Goal: Task Accomplishment & Management: Manage account settings

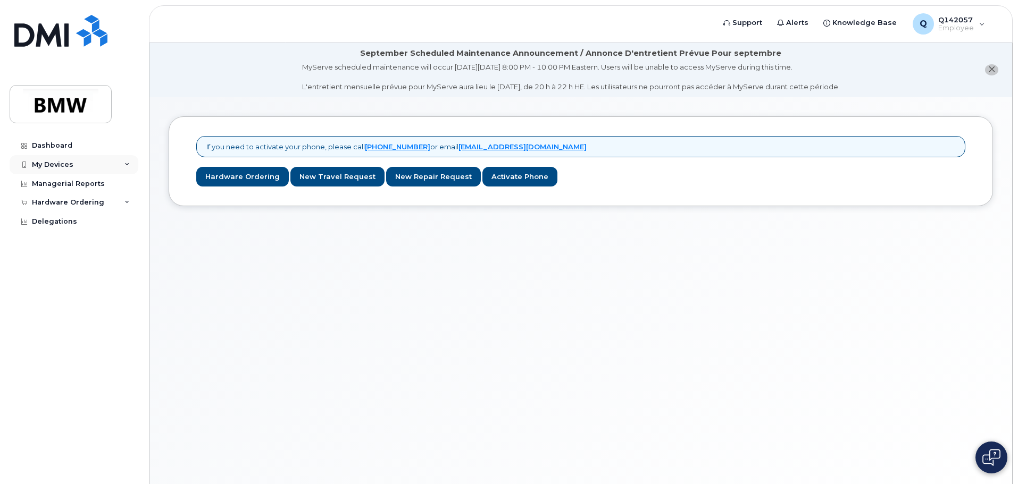
click at [131, 165] on div "My Devices" at bounding box center [74, 164] width 129 height 19
click at [72, 163] on div "My Devices" at bounding box center [74, 164] width 129 height 19
click at [68, 185] on div "Add Device" at bounding box center [58, 185] width 42 height 10
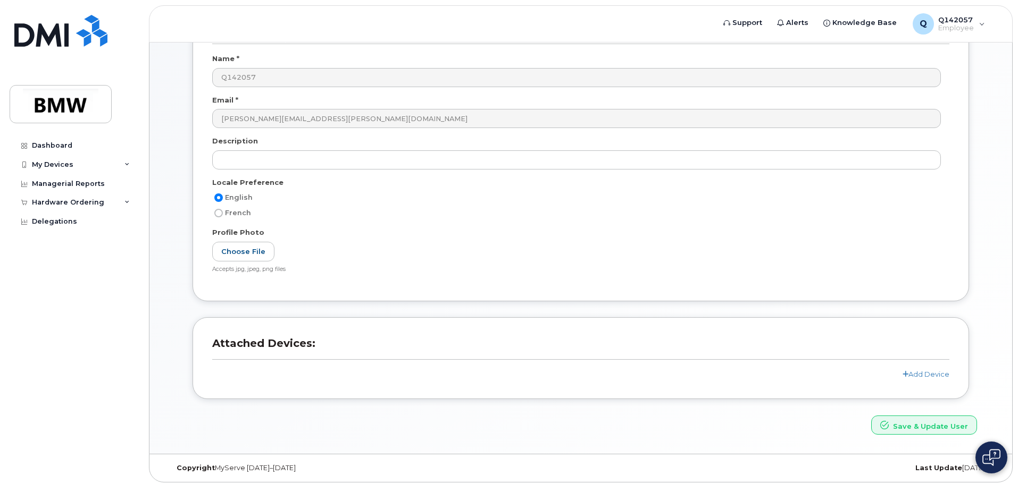
scroll to position [155, 0]
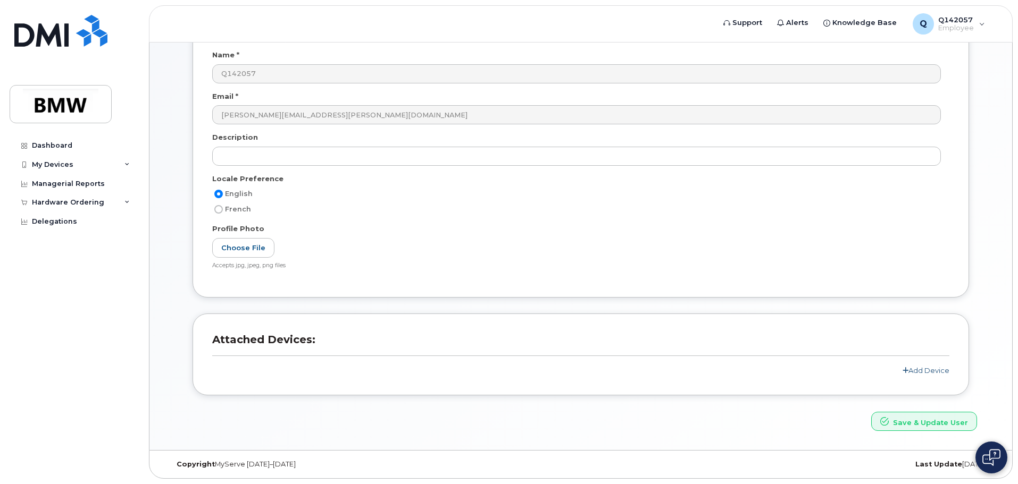
click at [928, 373] on link "Add Device" at bounding box center [925, 370] width 47 height 9
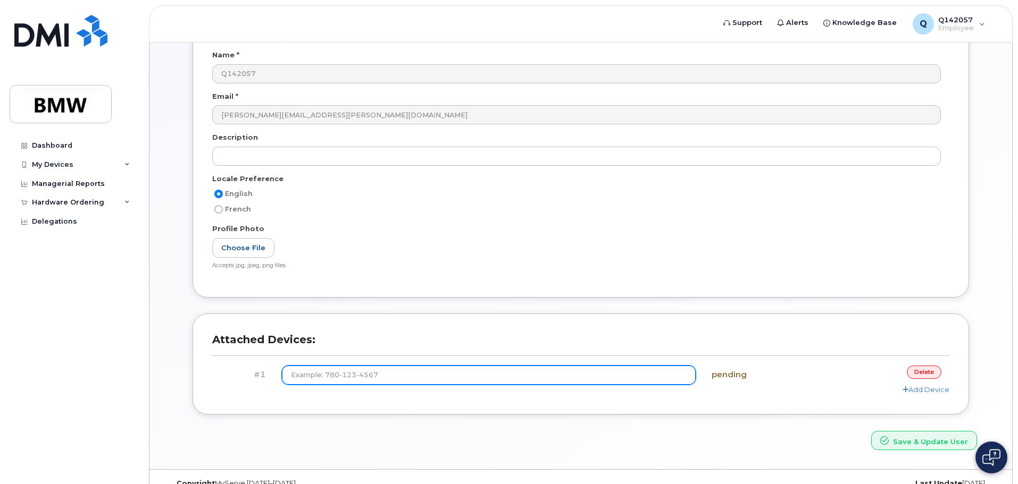
click at [393, 375] on input at bounding box center [489, 375] width 414 height 19
type input "(864) 652-4521"
click at [871, 431] on button "Save & Update User" at bounding box center [924, 441] width 106 height 20
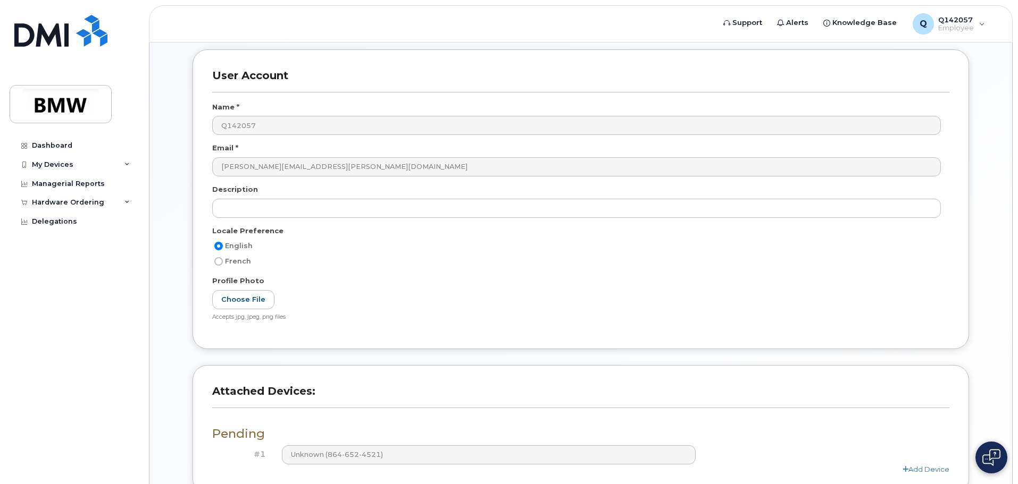
scroll to position [247, 0]
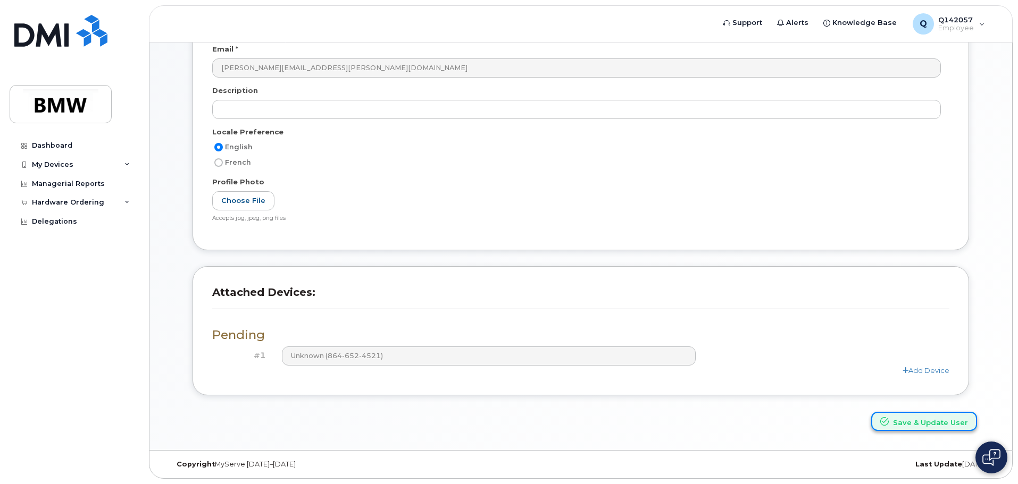
click at [925, 425] on button "Save & Update User" at bounding box center [924, 422] width 106 height 20
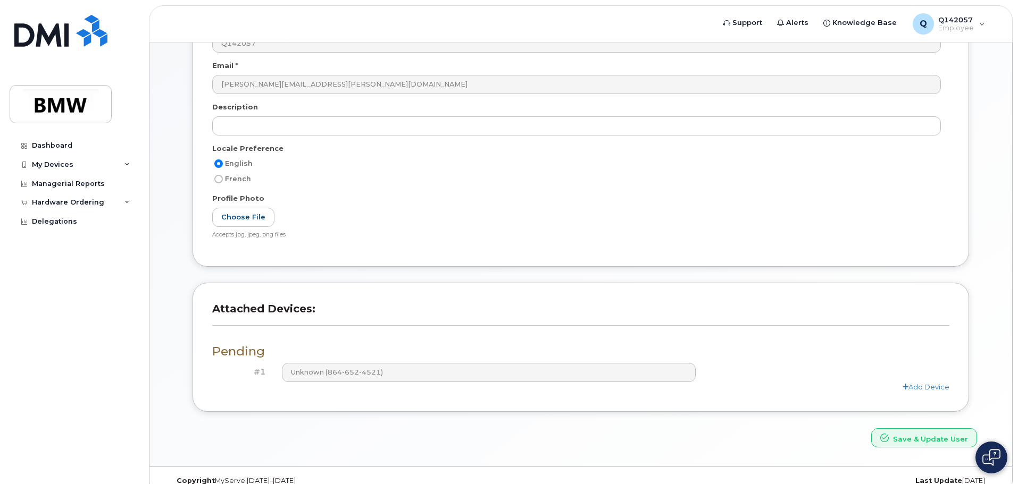
scroll to position [247, 0]
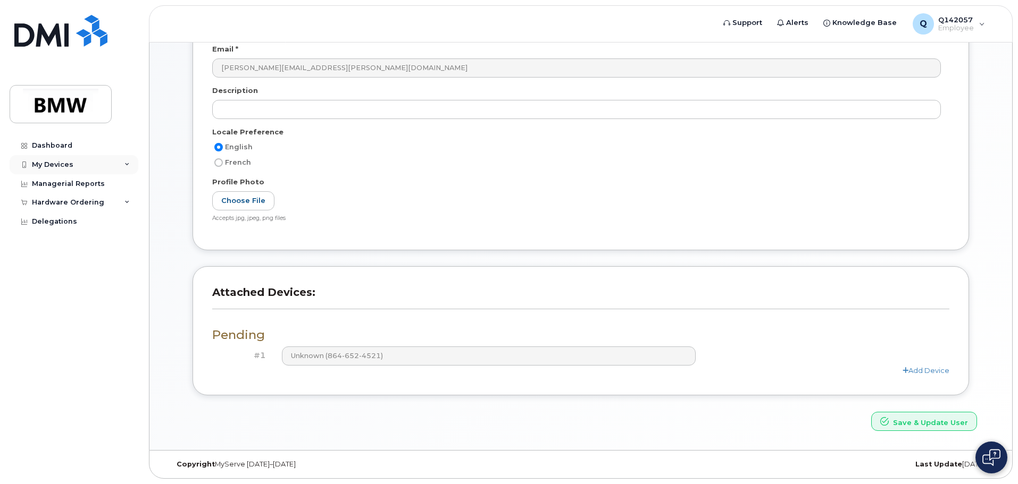
click at [124, 166] on icon at bounding box center [126, 164] width 5 height 5
click at [57, 169] on div "My Devices" at bounding box center [52, 165] width 41 height 9
click at [52, 146] on div "Dashboard" at bounding box center [52, 145] width 40 height 9
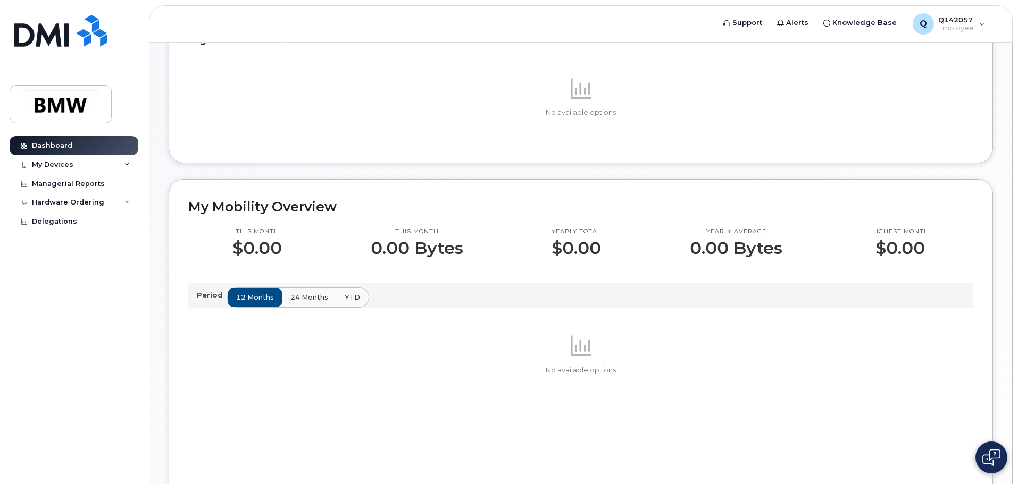
scroll to position [160, 0]
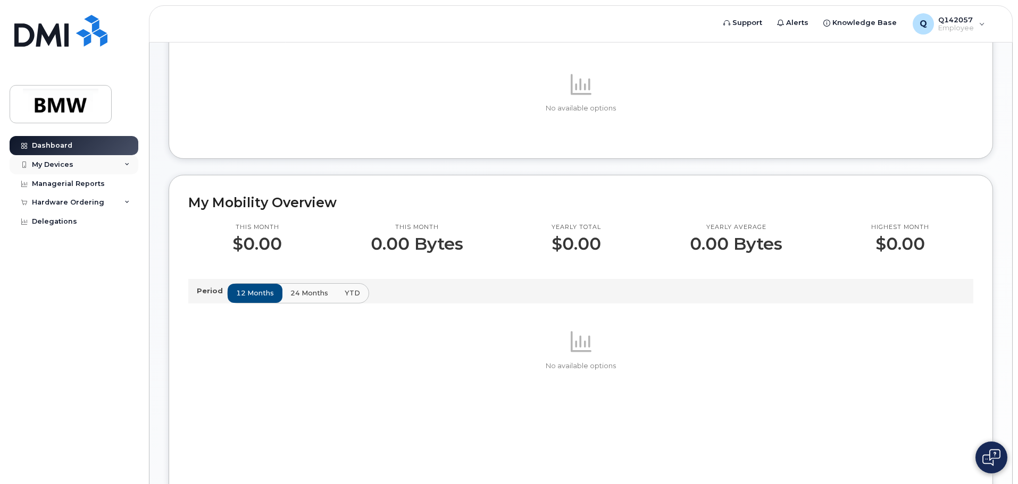
click at [58, 165] on div "My Devices" at bounding box center [52, 165] width 41 height 9
click at [65, 182] on div "Add Device" at bounding box center [58, 185] width 42 height 10
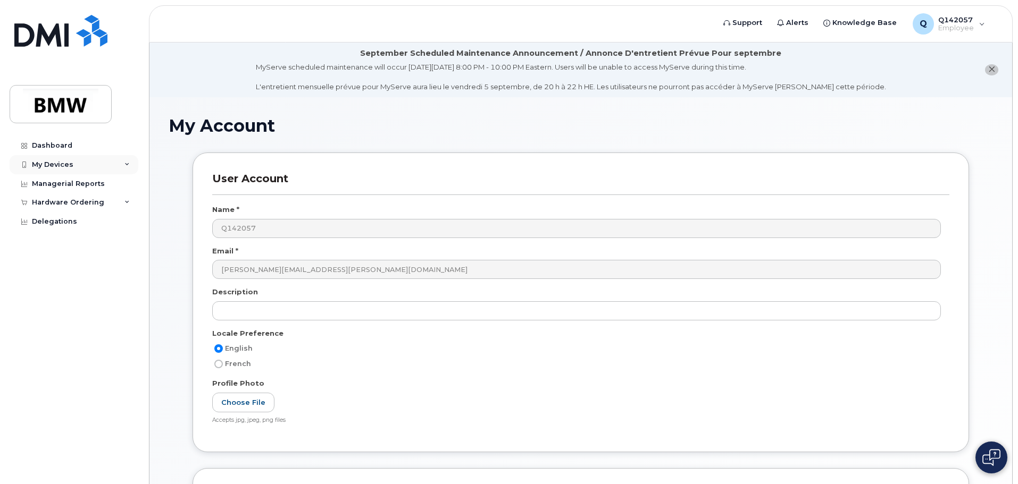
click at [55, 162] on div "My Devices" at bounding box center [52, 165] width 41 height 9
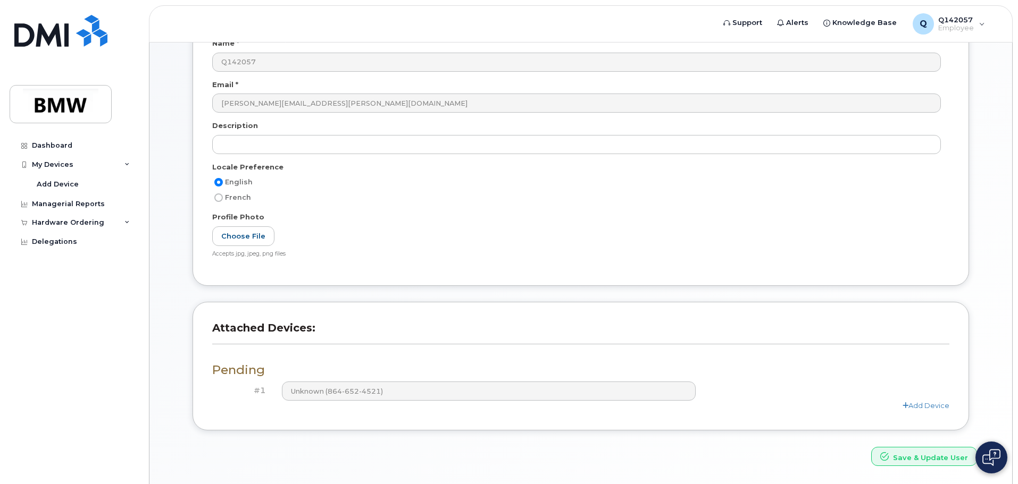
scroll to position [148, 0]
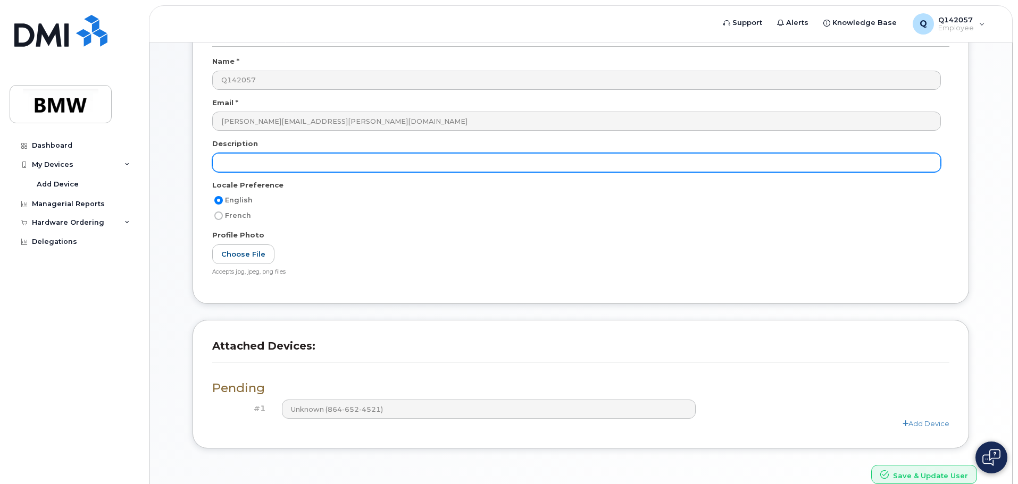
click at [248, 162] on input "text" at bounding box center [576, 162] width 728 height 19
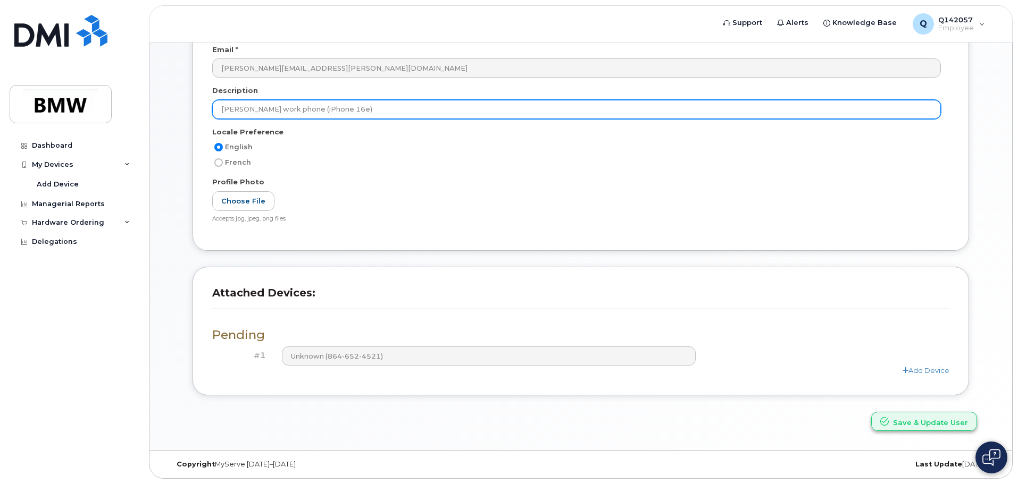
type input "Stephan's work phone (iPhone 16e)"
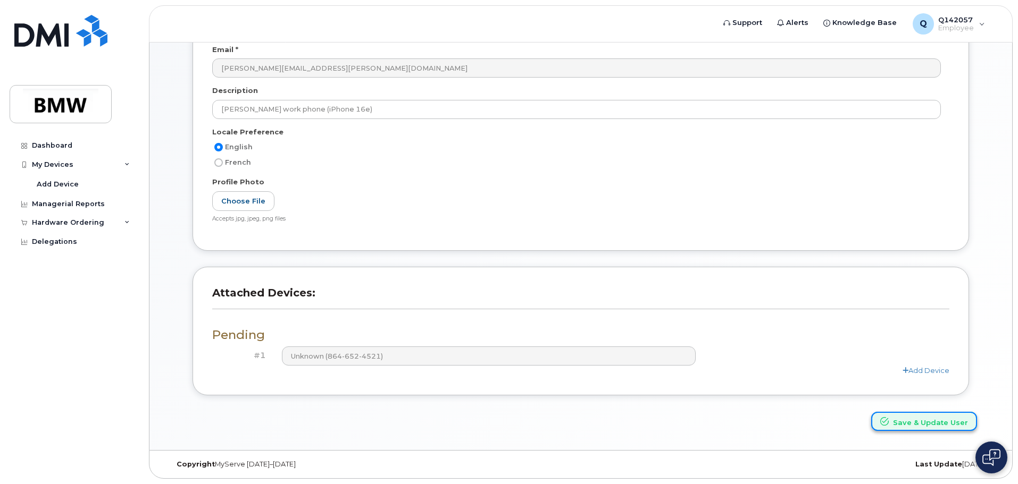
click at [931, 420] on button "Save & Update User" at bounding box center [924, 422] width 106 height 20
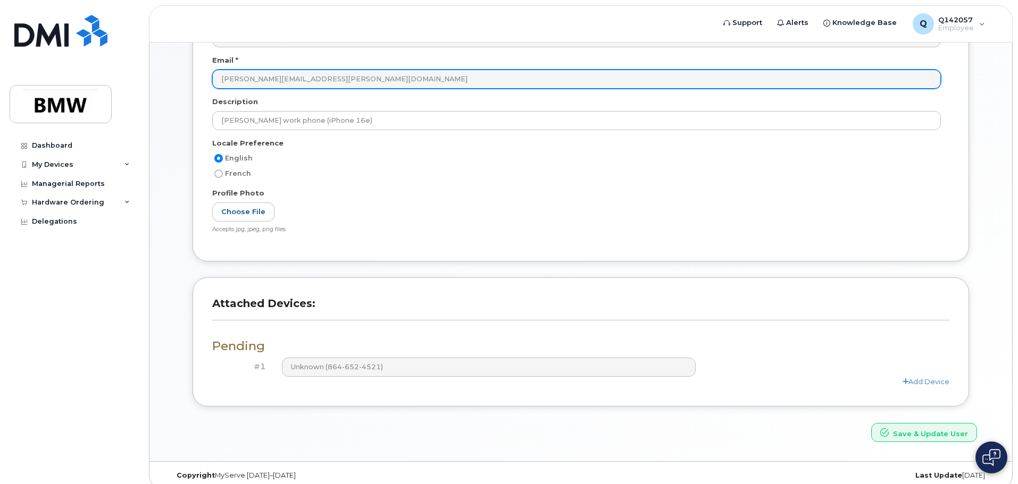
scroll to position [247, 0]
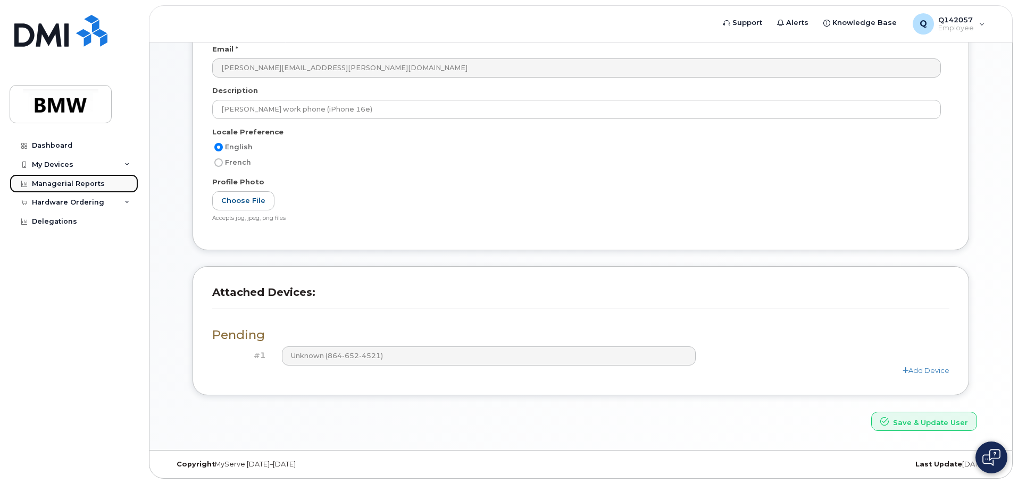
click at [69, 186] on div "Managerial Reports" at bounding box center [68, 184] width 73 height 9
click at [78, 205] on div "Hardware Ordering" at bounding box center [68, 202] width 72 height 9
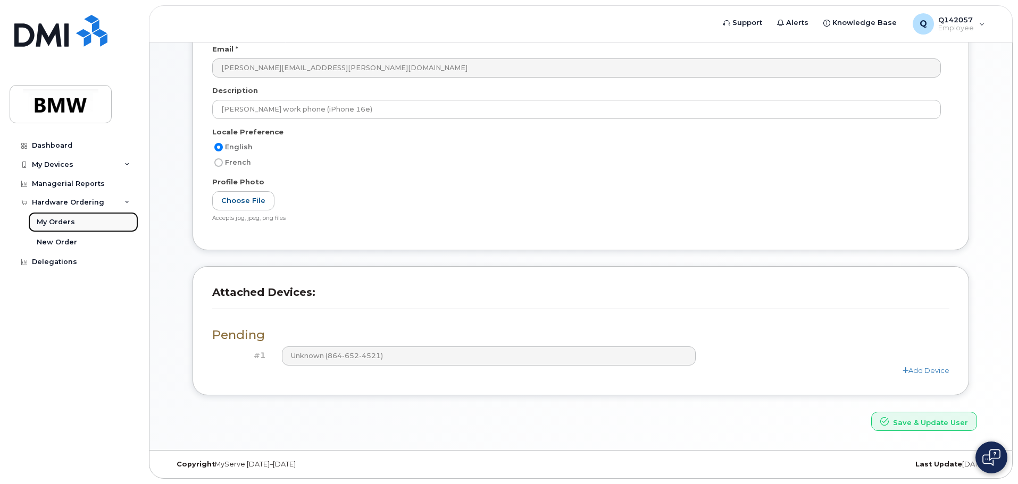
click at [66, 223] on div "My Orders" at bounding box center [56, 222] width 38 height 10
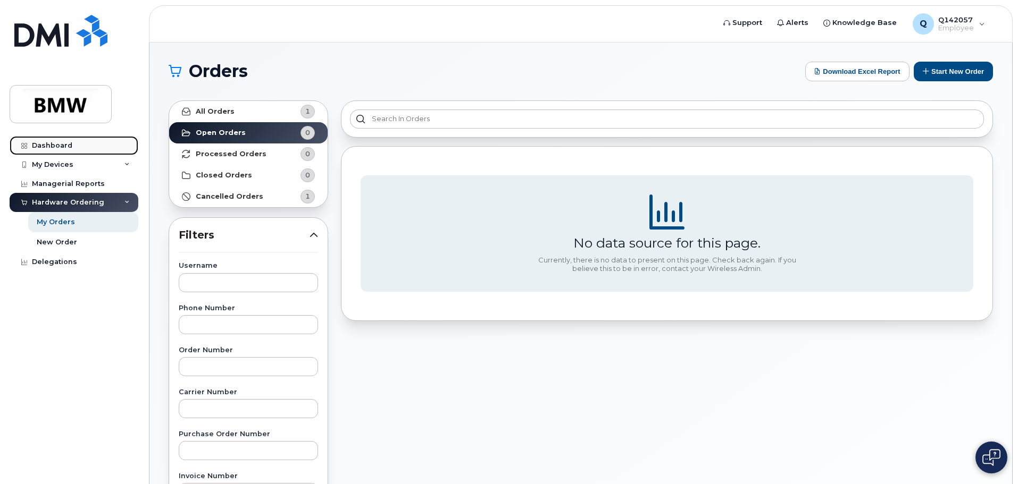
click at [71, 148] on link "Dashboard" at bounding box center [74, 145] width 129 height 19
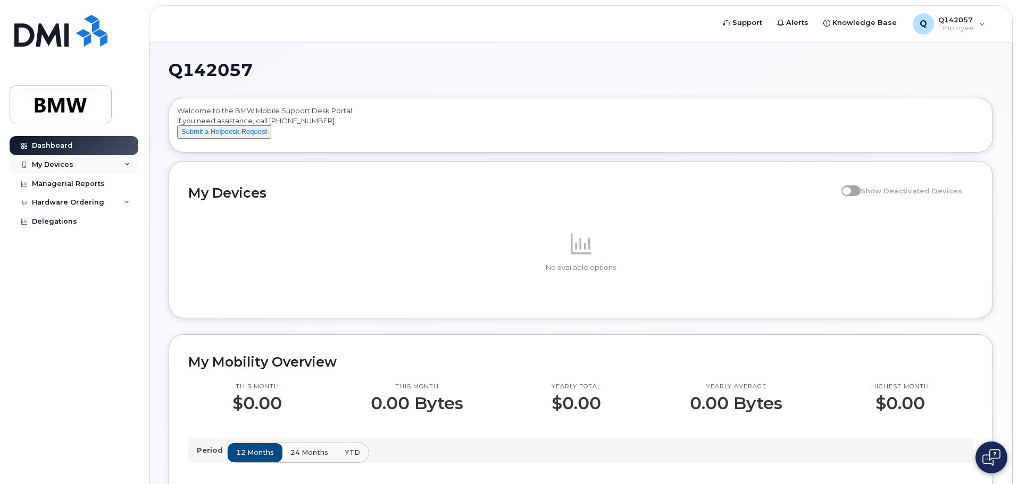
click at [106, 160] on div "My Devices" at bounding box center [74, 164] width 129 height 19
click at [61, 165] on div "My Devices" at bounding box center [52, 165] width 41 height 9
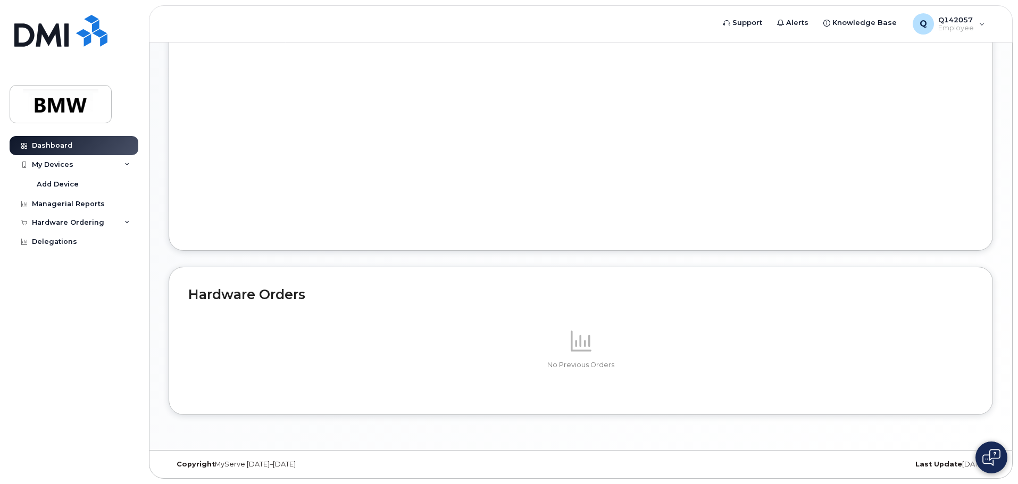
scroll to position [188, 0]
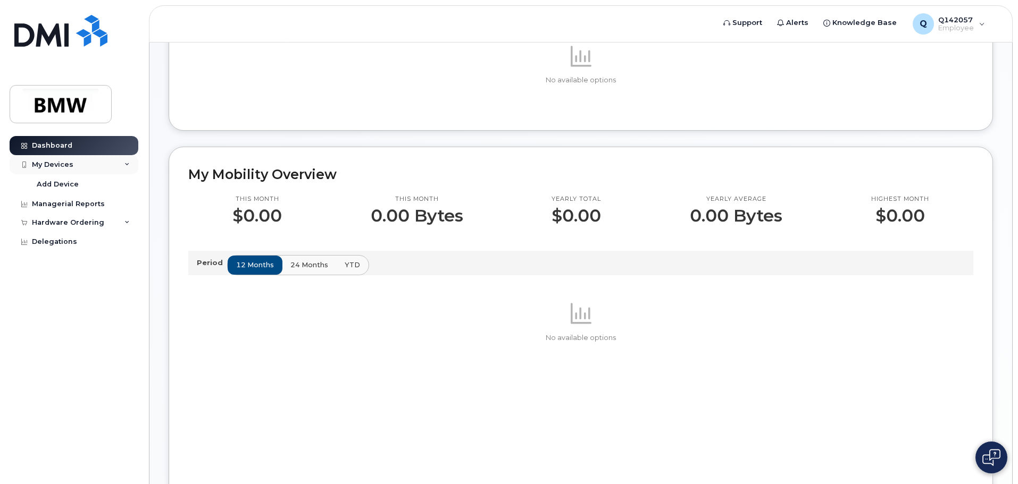
click at [59, 166] on div "My Devices" at bounding box center [52, 165] width 41 height 9
click at [68, 182] on div "Add Device" at bounding box center [58, 185] width 42 height 10
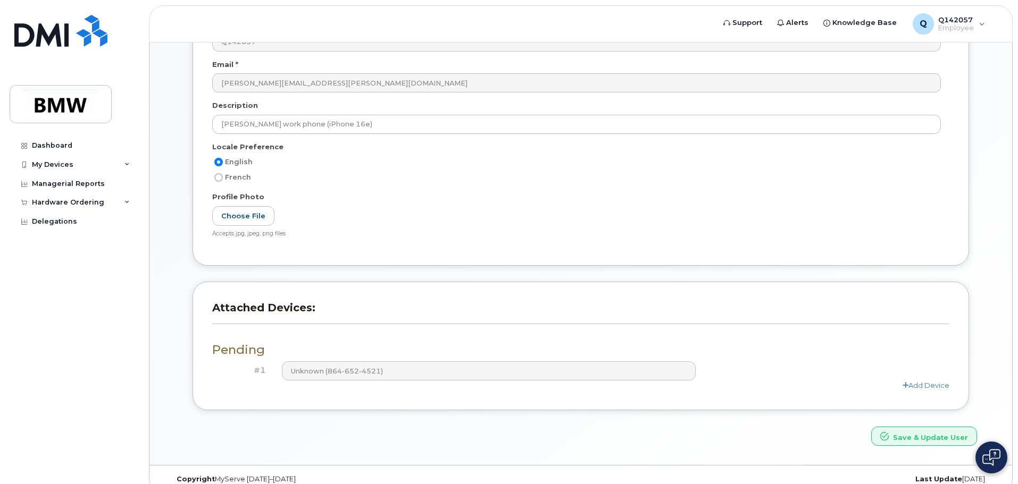
scroll to position [202, 0]
